Goal: Find specific page/section: Find specific page/section

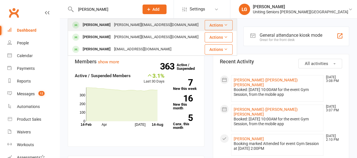
type input "[PERSON_NAME]"
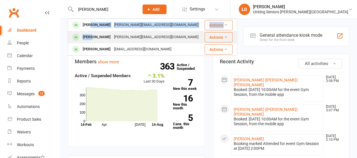
drag, startPoint x: 91, startPoint y: 24, endPoint x: 91, endPoint y: 37, distance: 13.3
click at [91, 37] on tbody "[PERSON_NAME] [PERSON_NAME][EMAIL_ADDRESS][DOMAIN_NAME] Actions Brenda Dargan […" at bounding box center [152, 37] width 169 height 36
click at [93, 38] on div "[PERSON_NAME]" at bounding box center [96, 37] width 31 height 8
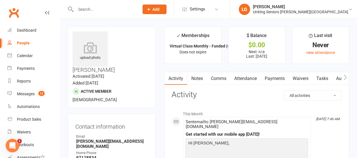
click at [108, 3] on div at bounding box center [101, 9] width 67 height 18
click at [105, 8] on input "text" at bounding box center [104, 9] width 61 height 8
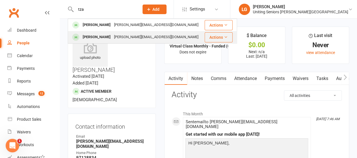
type input "tza"
click at [98, 35] on div "[PERSON_NAME]" at bounding box center [96, 37] width 31 height 8
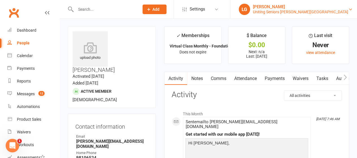
click at [311, 4] on link "LG [PERSON_NAME] Uniting Seniors [PERSON_NAME][GEOGRAPHIC_DATA]" at bounding box center [294, 9] width 110 height 11
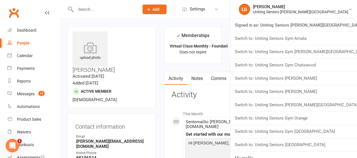
click at [320, 39] on link "Switch to: Uniting Seniors Gym Amala" at bounding box center [293, 38] width 127 height 13
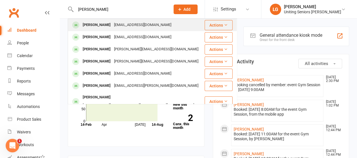
type input "christine va"
click at [100, 23] on div "Christine Vaughan" at bounding box center [96, 25] width 31 height 8
